Goal: Task Accomplishment & Management: Use online tool/utility

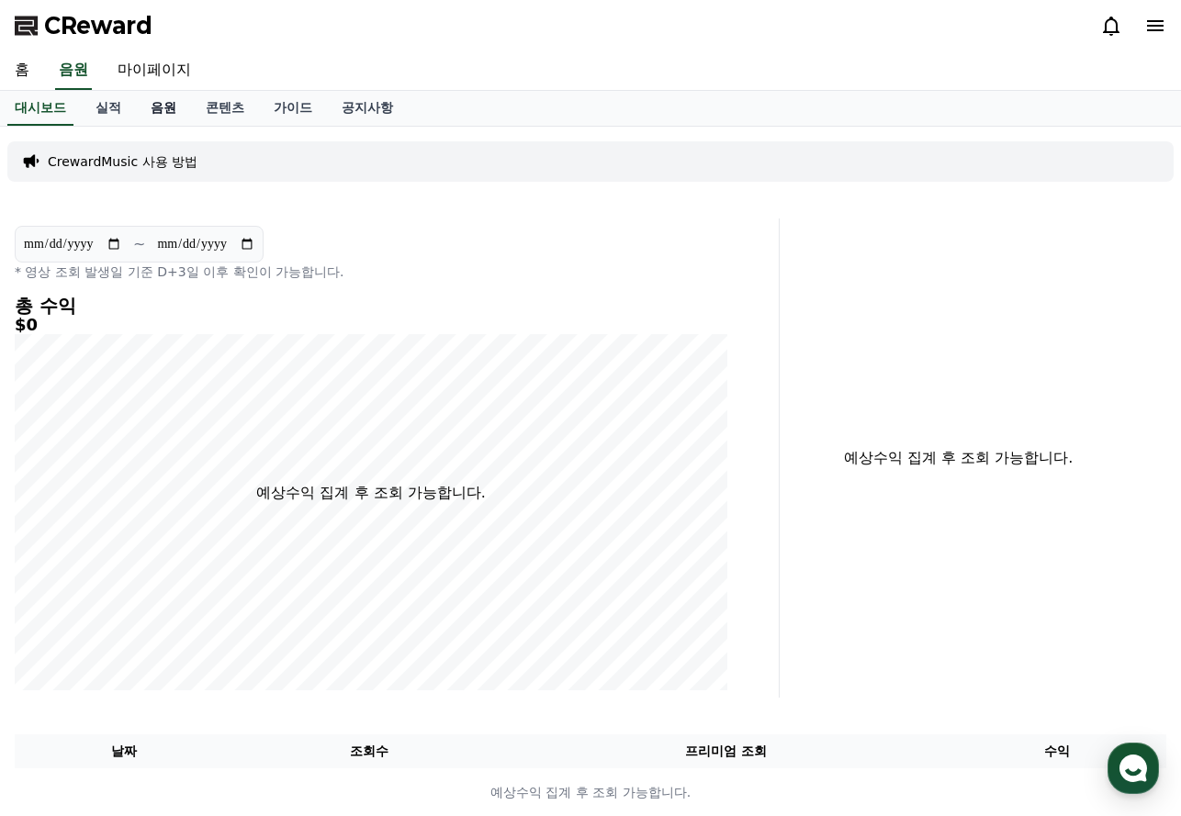
click at [174, 108] on link "음원" at bounding box center [163, 108] width 55 height 35
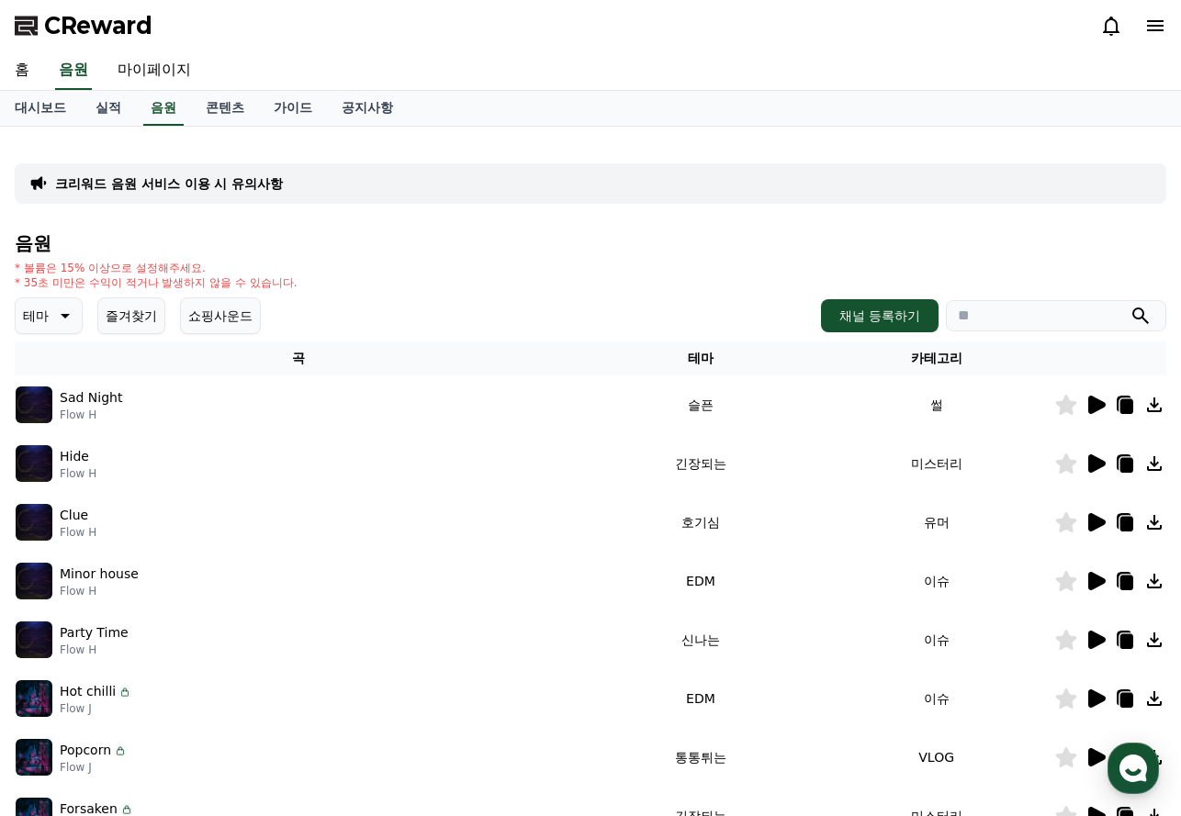
click at [1097, 408] on icon at bounding box center [1096, 405] width 17 height 18
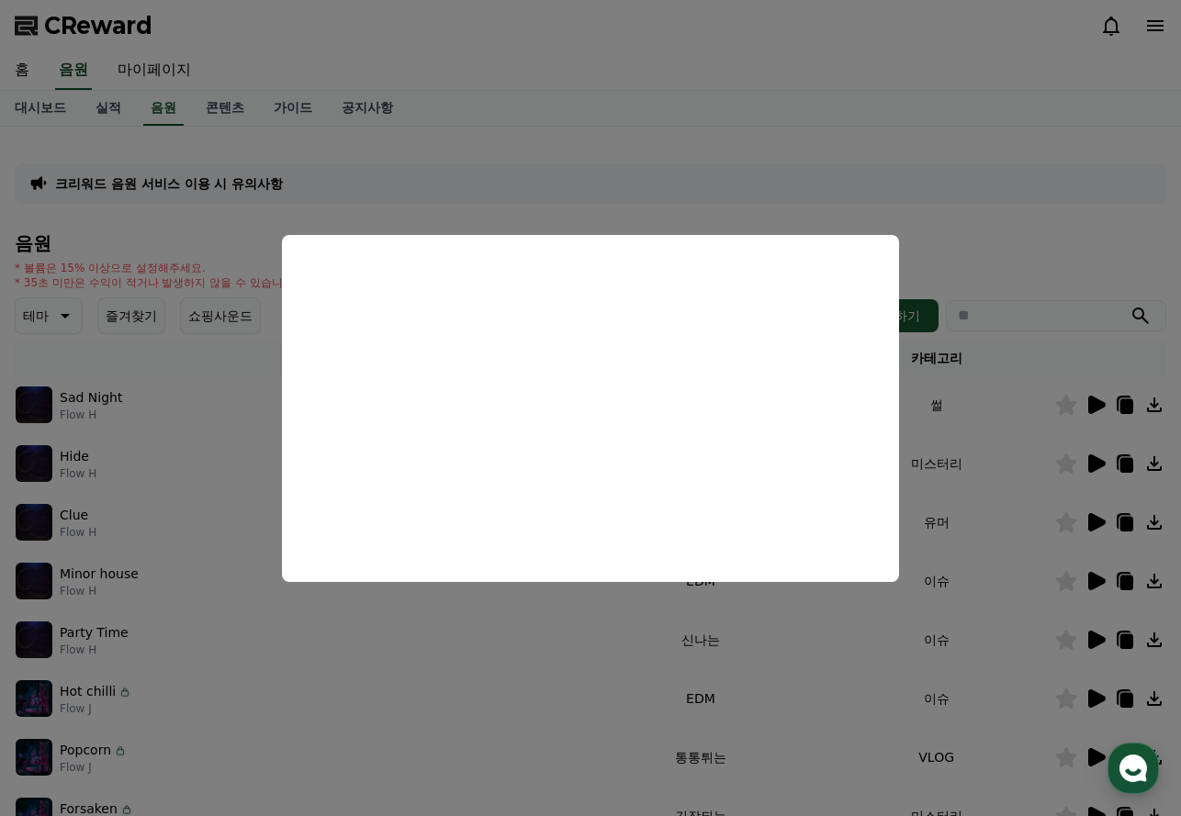
click at [1099, 463] on button "close modal" at bounding box center [590, 408] width 1181 height 816
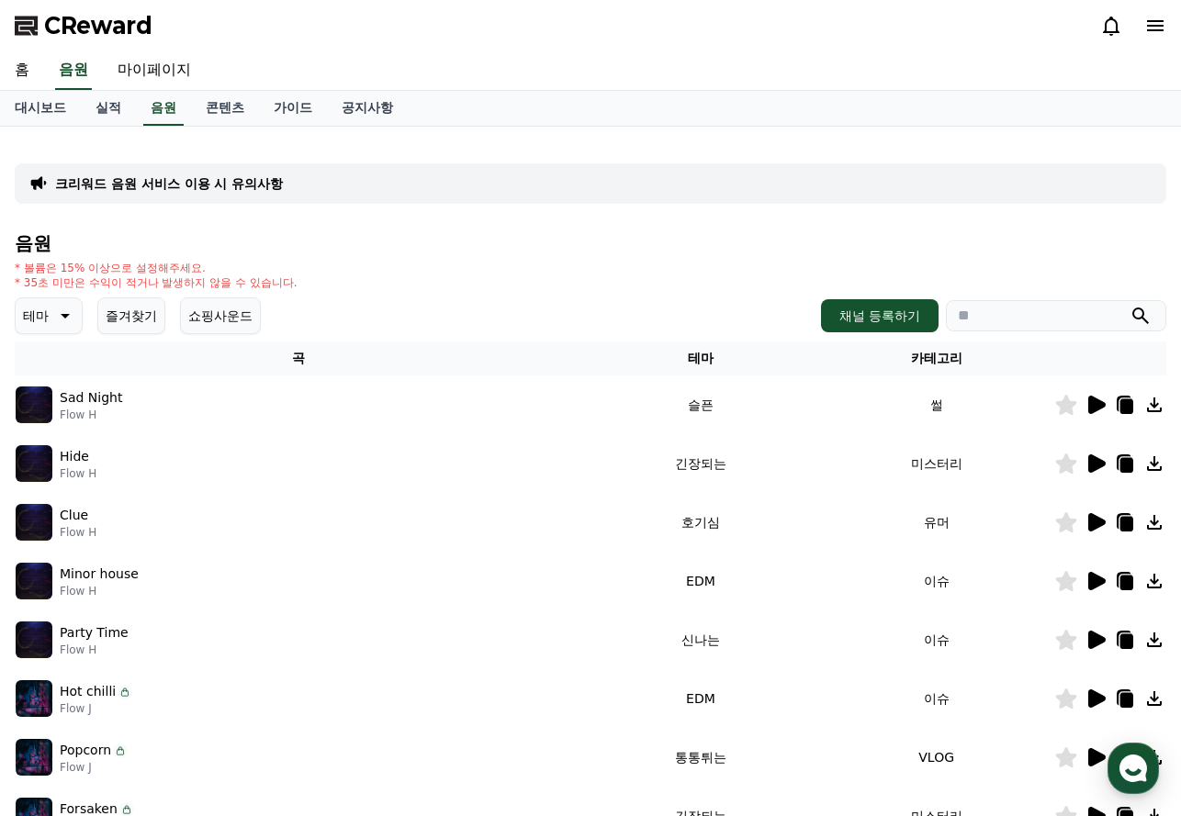
click at [1099, 463] on icon at bounding box center [1096, 464] width 17 height 18
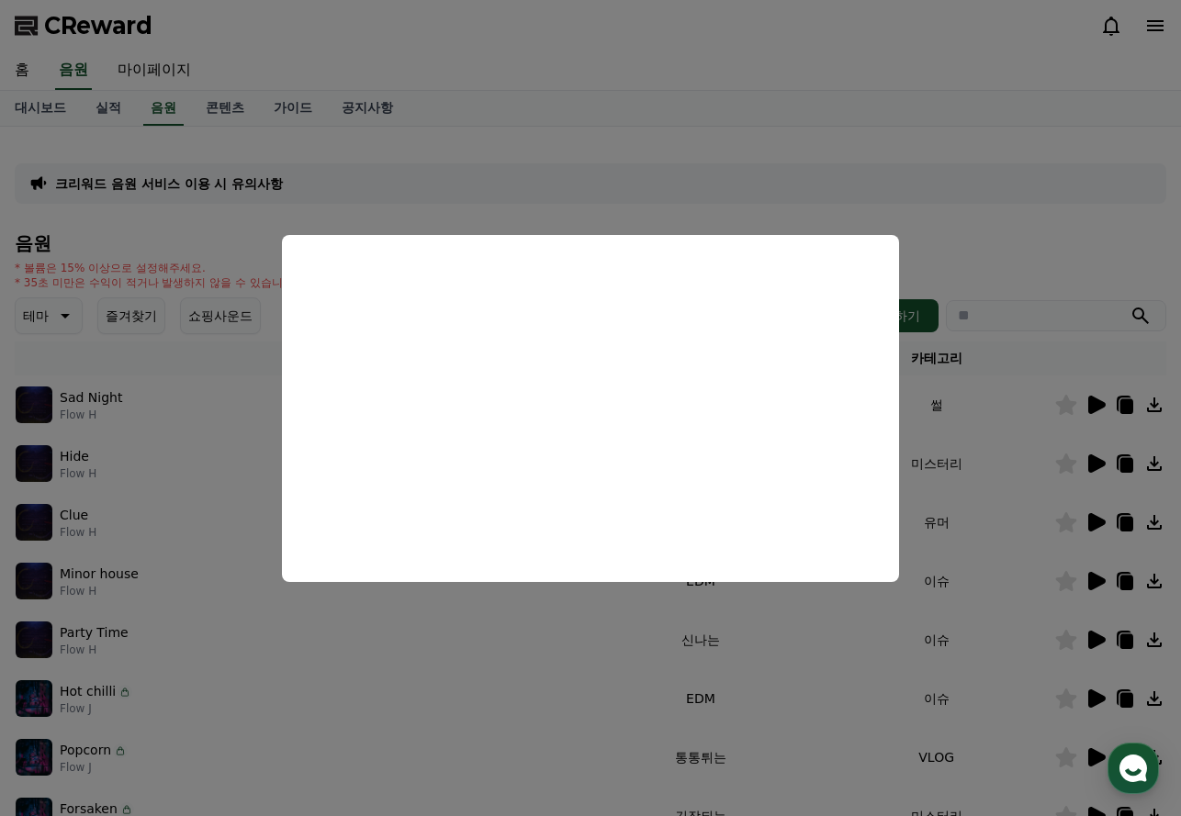
click at [1093, 520] on button "close modal" at bounding box center [590, 408] width 1181 height 816
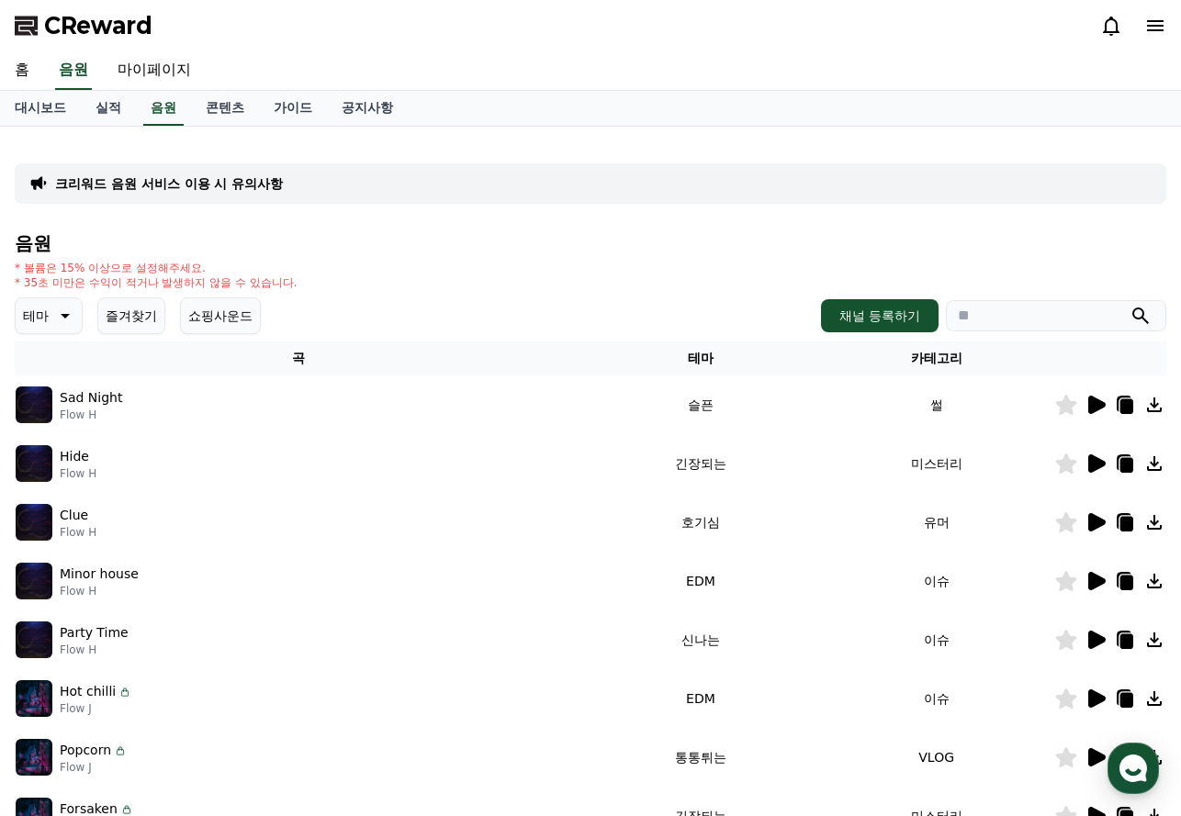
click at [73, 324] on icon at bounding box center [63, 316] width 22 height 22
click at [51, 461] on button "호기심" at bounding box center [43, 460] width 53 height 40
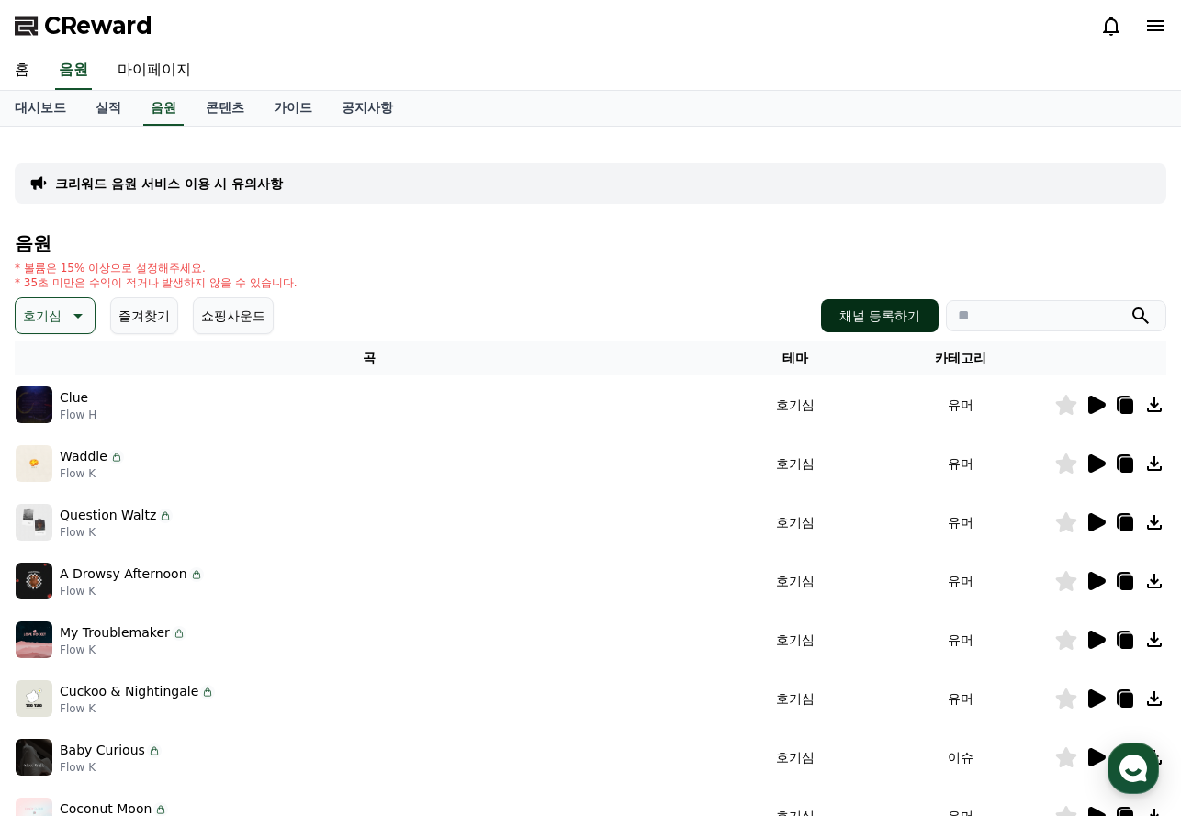
click at [851, 321] on button "채널 등록하기" at bounding box center [880, 315] width 118 height 33
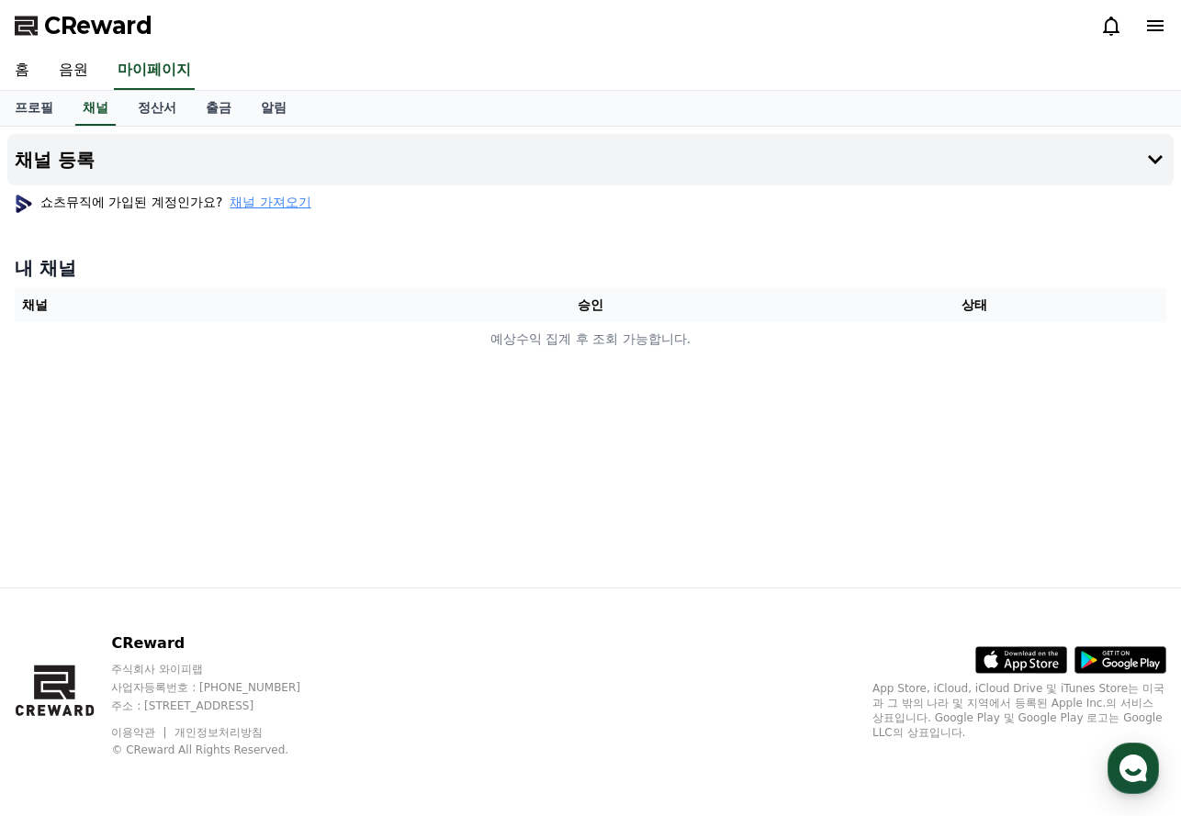
click at [273, 204] on span "채널 가져오기" at bounding box center [270, 202] width 81 height 18
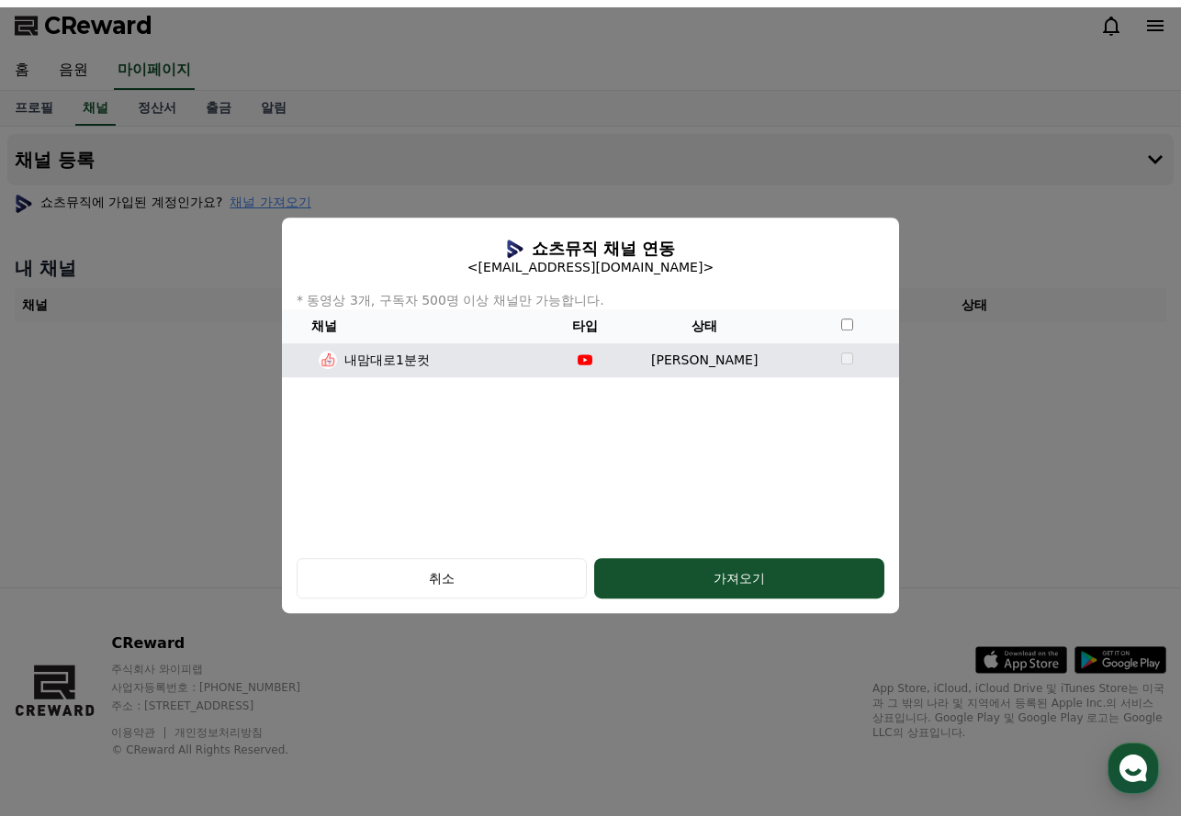
click at [419, 368] on p "내맘대로1분컷" at bounding box center [386, 360] width 85 height 19
click at [437, 356] on div "내맘대로1분컷" at bounding box center [418, 360] width 258 height 19
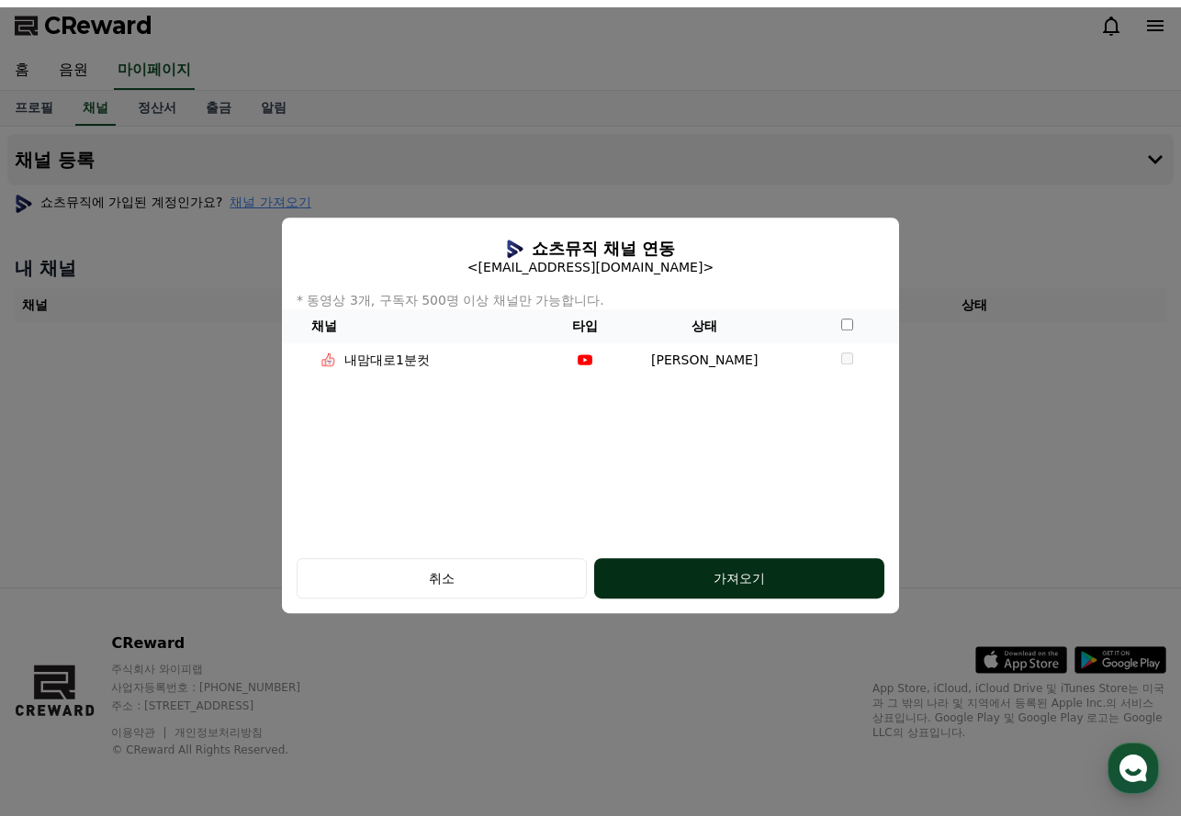
click at [702, 578] on div "가져오기" at bounding box center [739, 578] width 217 height 18
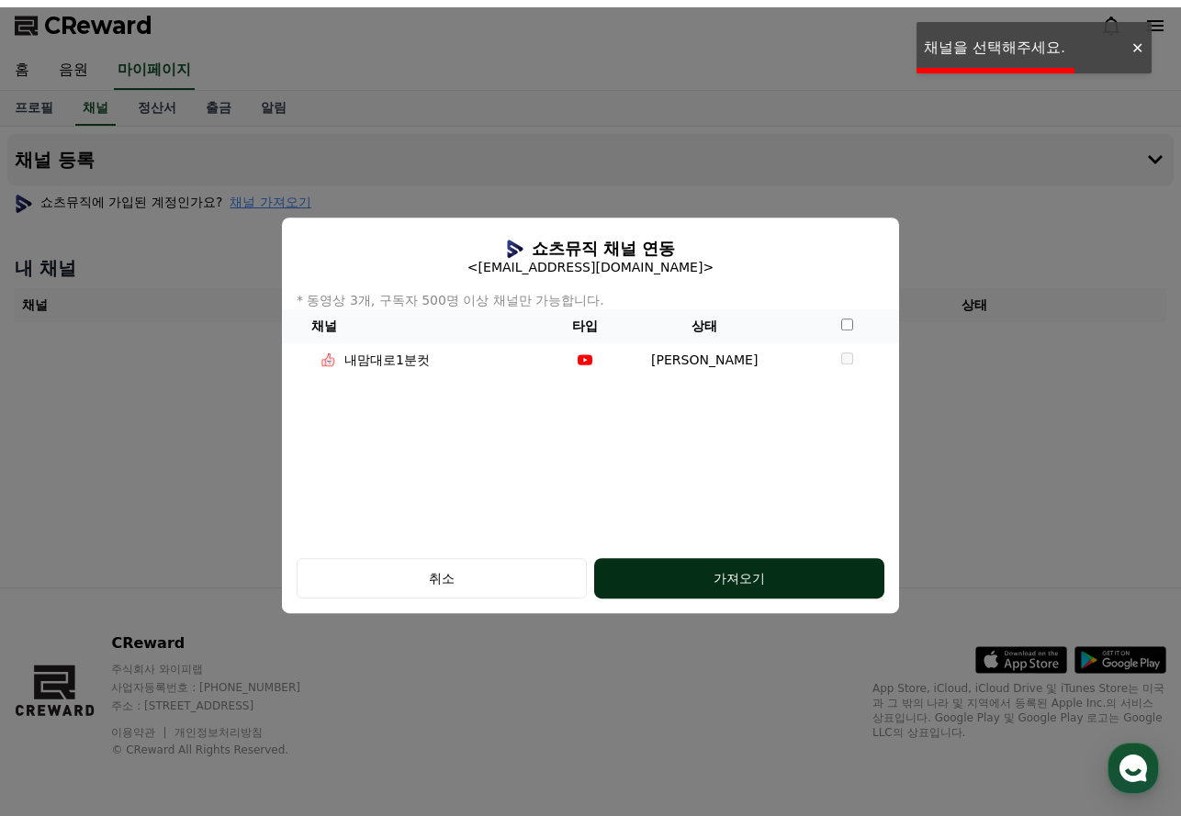
click at [754, 585] on div "가져오기" at bounding box center [739, 578] width 217 height 18
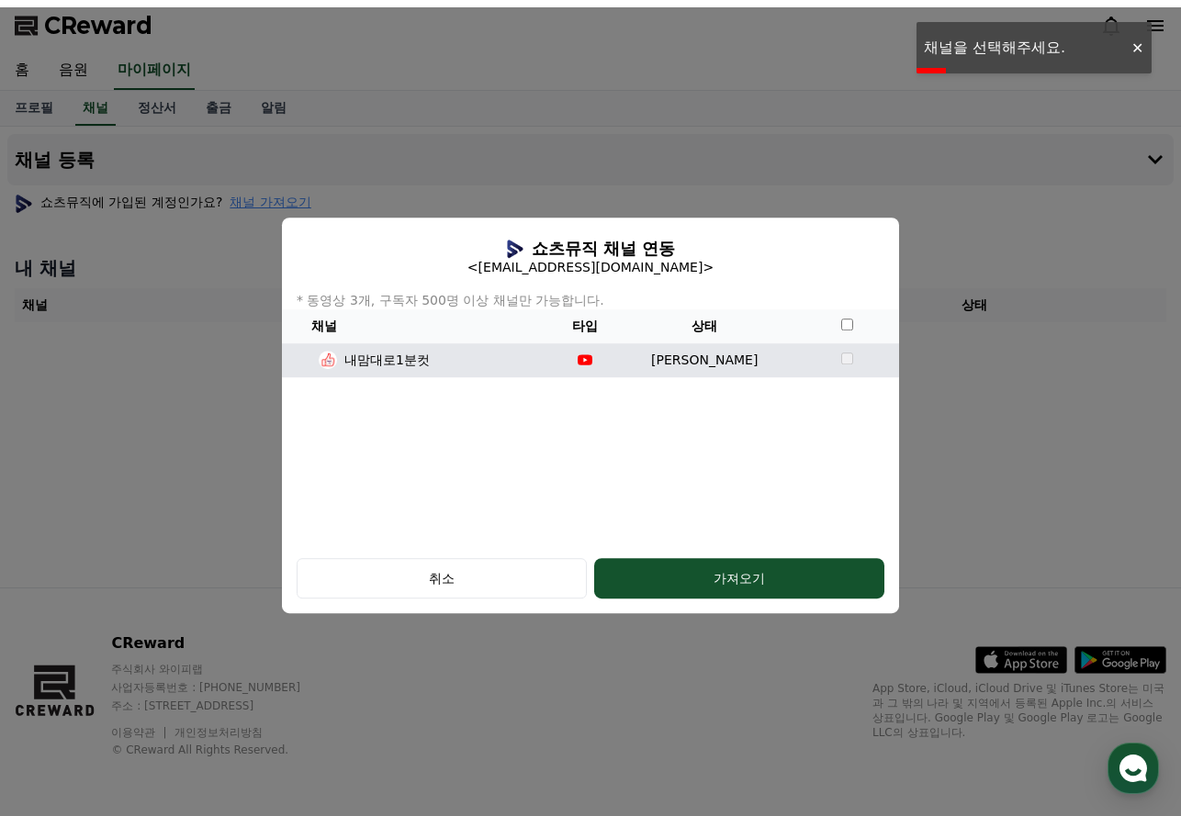
click at [724, 365] on td "조건 미달" at bounding box center [704, 360] width 180 height 34
click at [832, 364] on td "modal" at bounding box center [846, 360] width 105 height 34
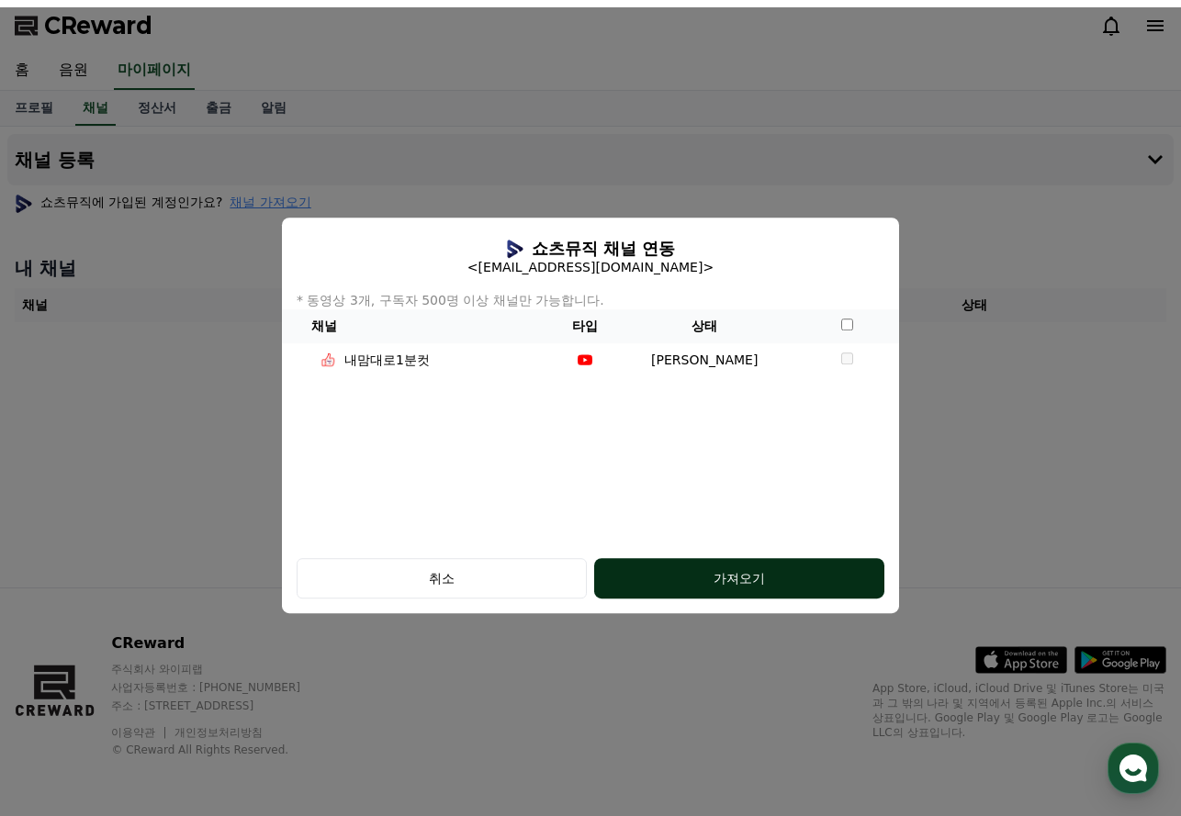
click at [734, 577] on div "가져오기" at bounding box center [739, 578] width 217 height 18
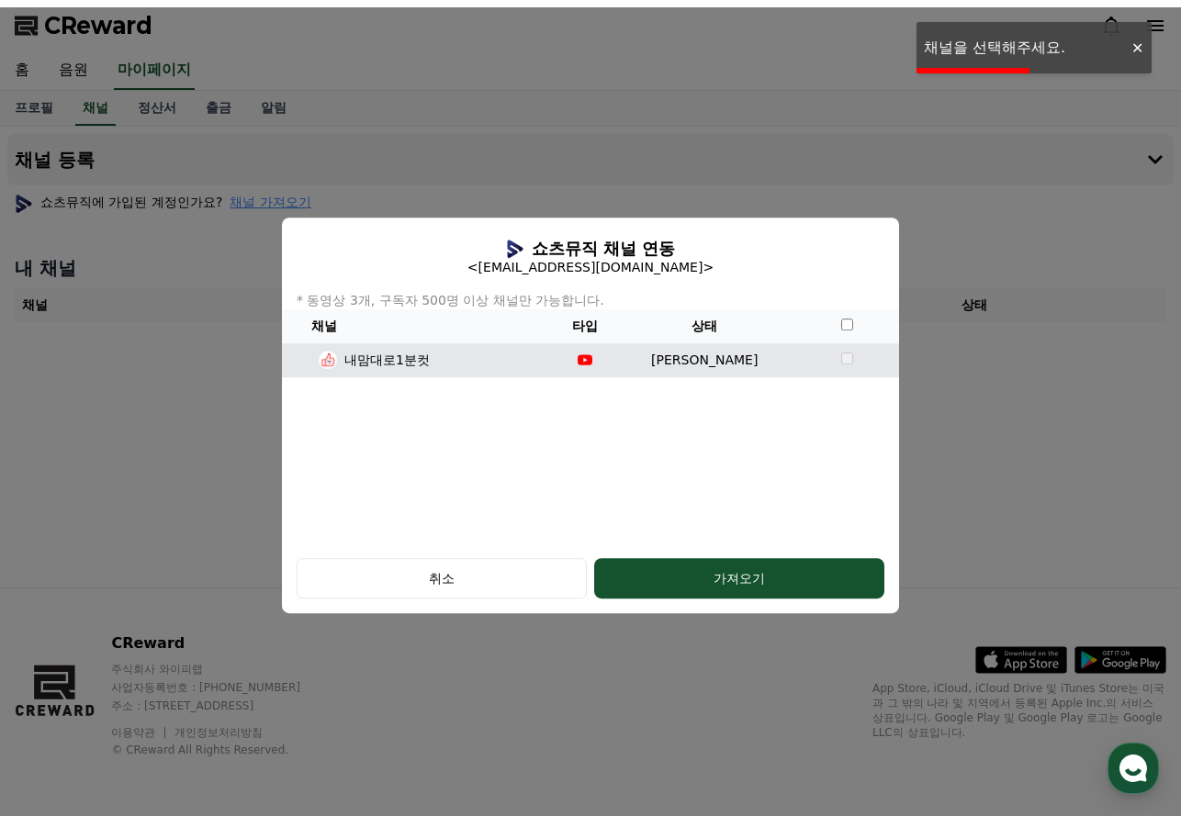
click at [353, 368] on p "내맘대로1분컷" at bounding box center [386, 360] width 85 height 19
click at [726, 367] on td "조건 미달" at bounding box center [704, 360] width 180 height 34
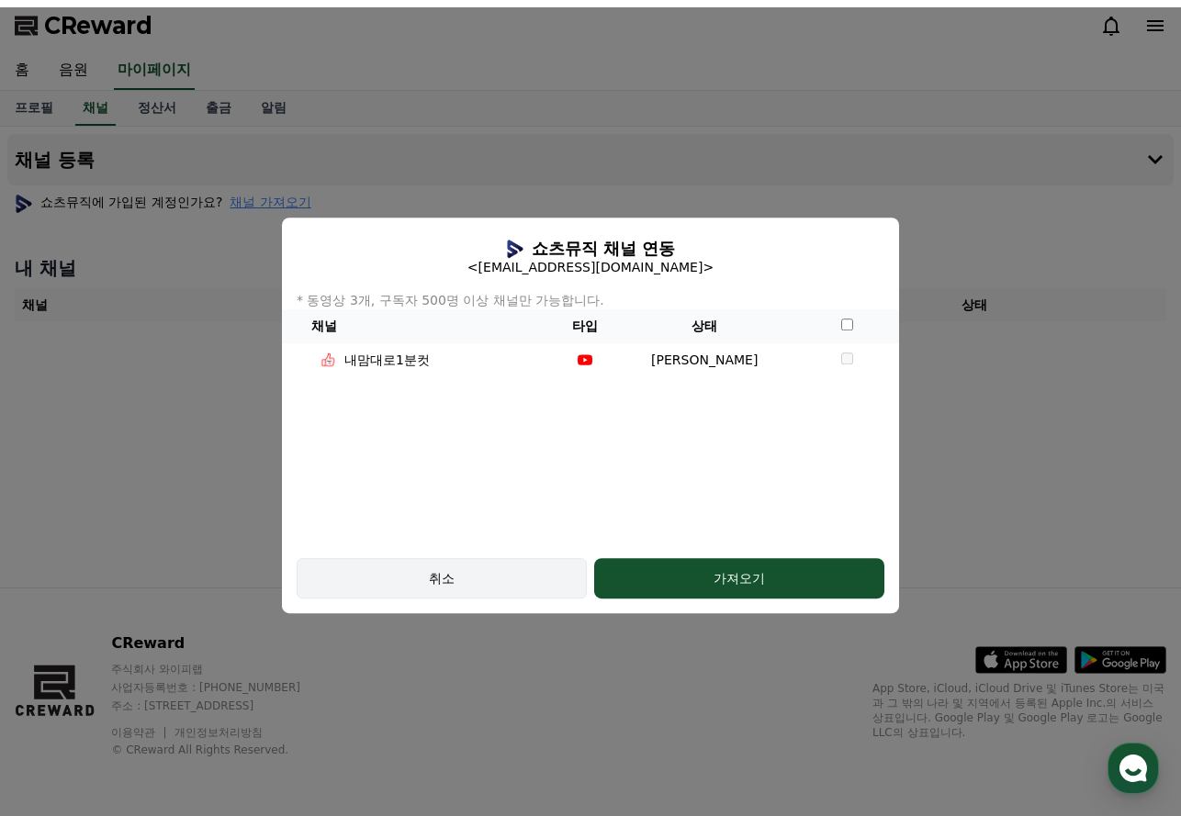
click at [456, 577] on div "취소" at bounding box center [441, 578] width 237 height 18
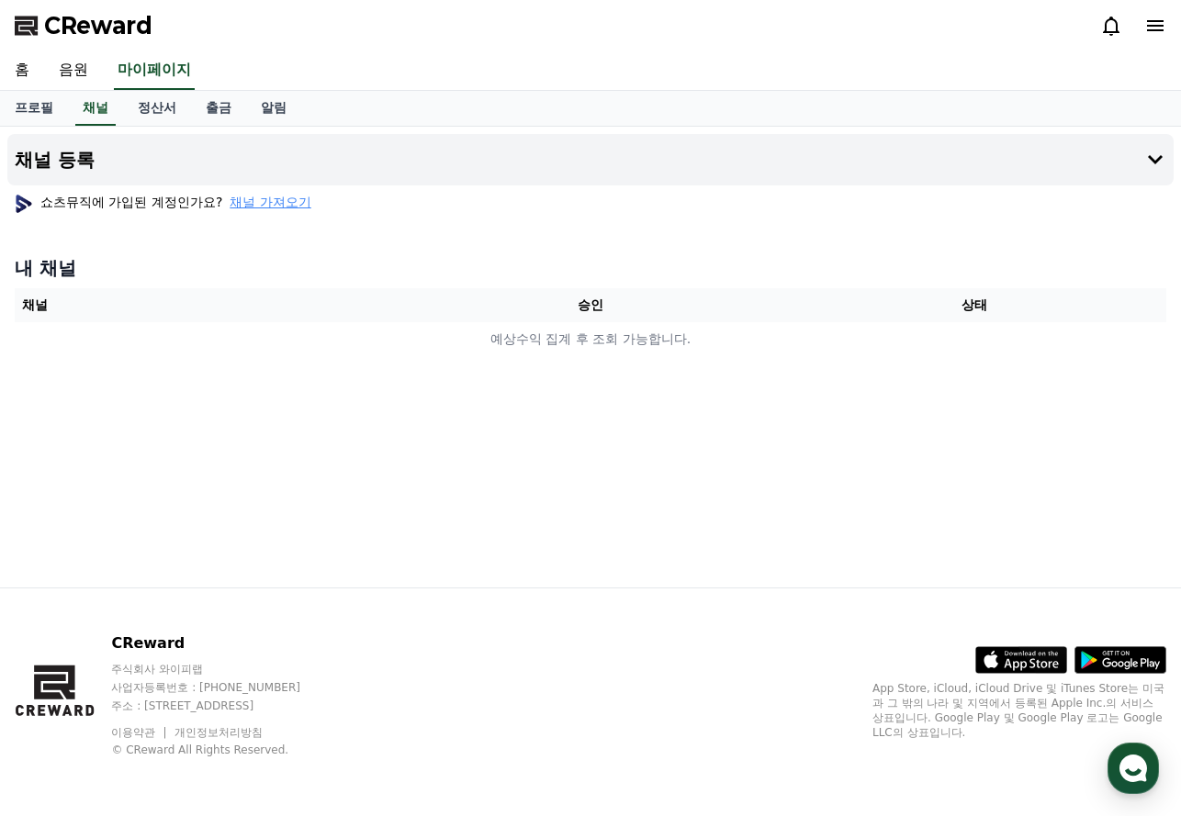
drag, startPoint x: 28, startPoint y: 307, endPoint x: 195, endPoint y: 314, distance: 166.4
click at [28, 306] on th "채널" at bounding box center [207, 305] width 384 height 34
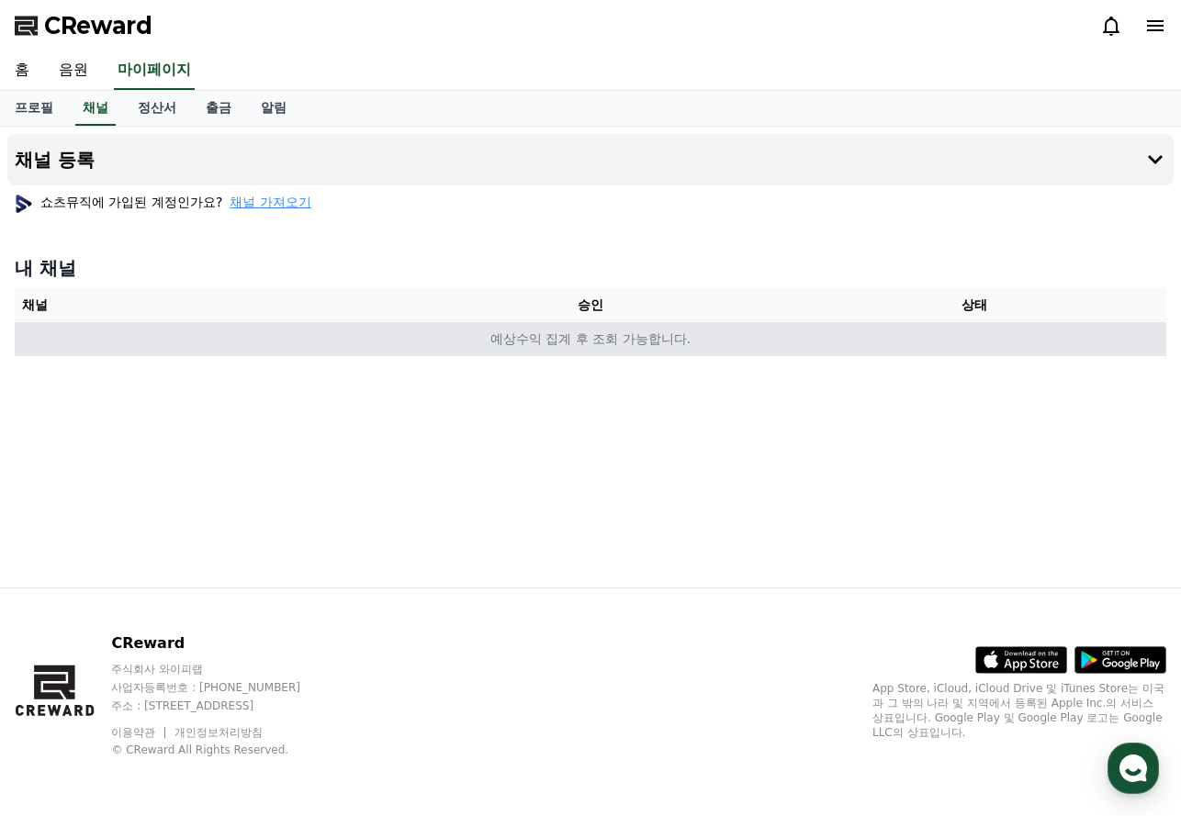
click at [607, 346] on td "예상수익 집계 후 조회 가능합니다." at bounding box center [590, 339] width 1151 height 34
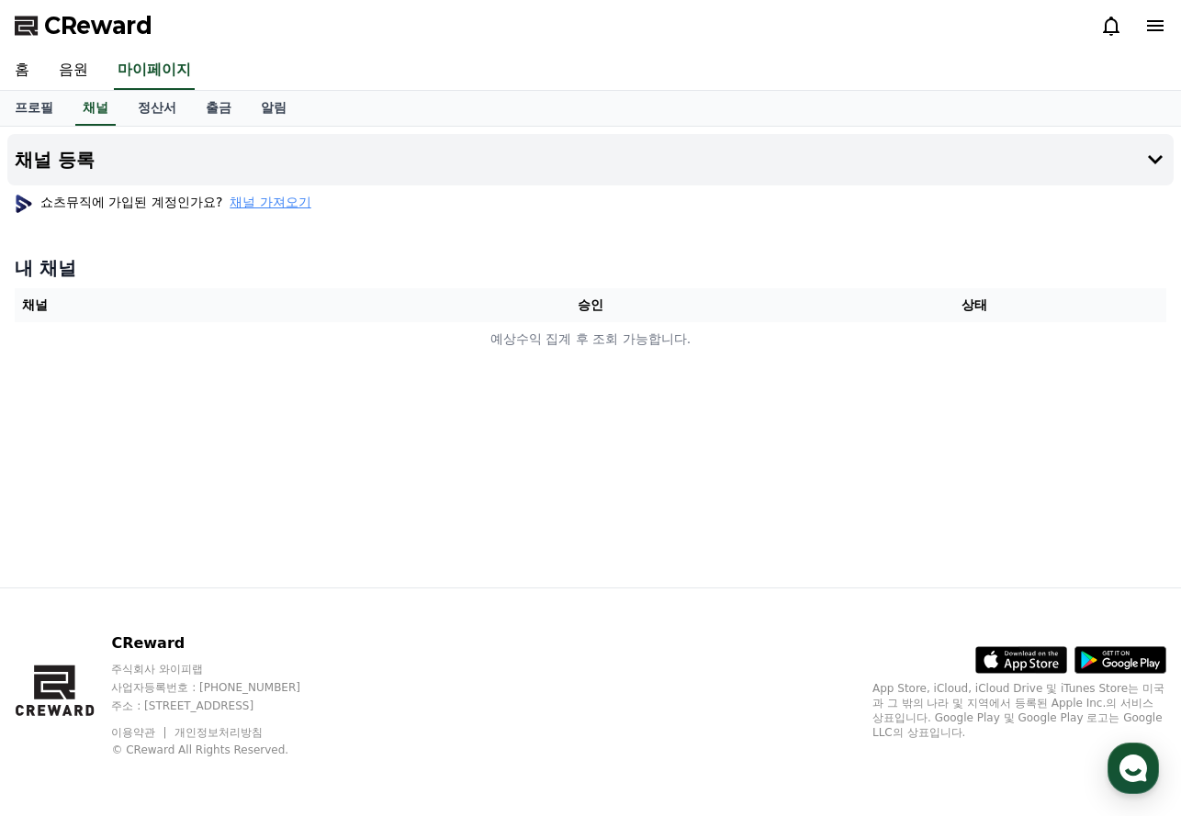
click at [259, 203] on span "채널 가져오기" at bounding box center [270, 202] width 81 height 18
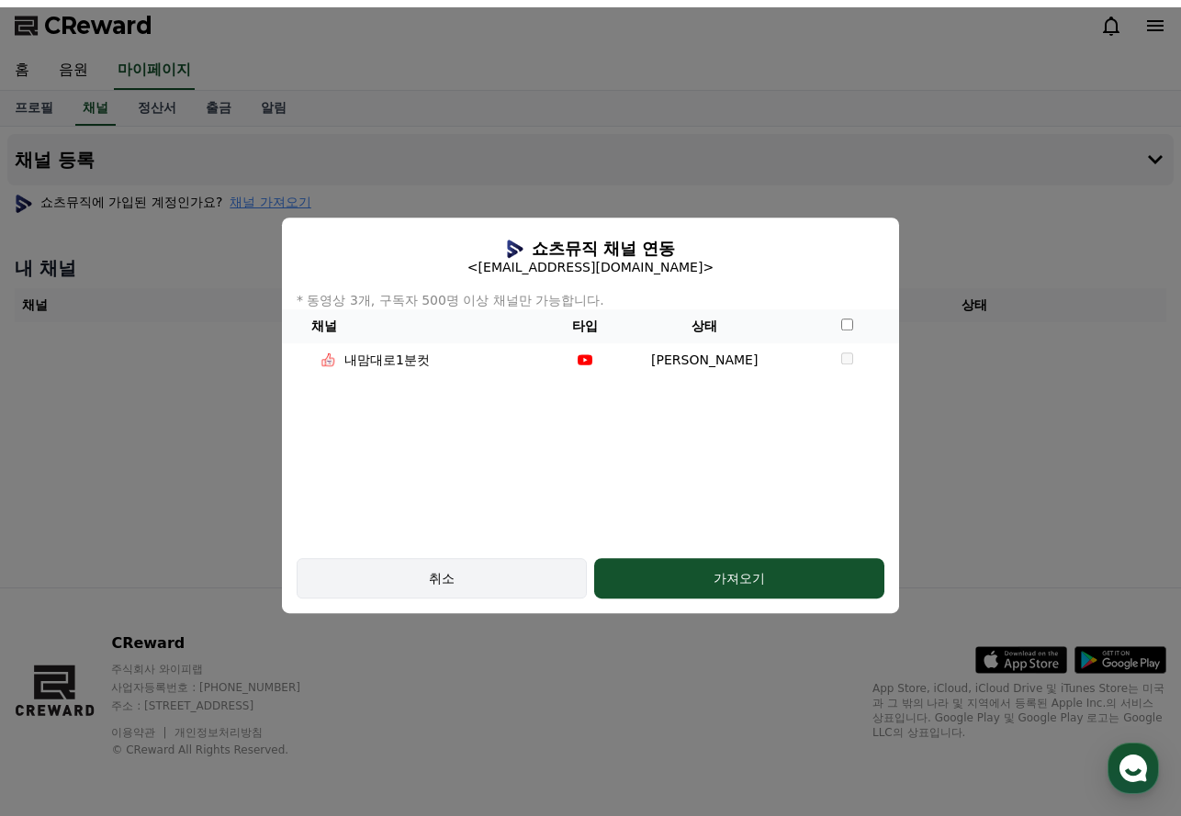
click at [458, 578] on div "취소" at bounding box center [441, 578] width 237 height 18
